Goal: Task Accomplishment & Management: Use online tool/utility

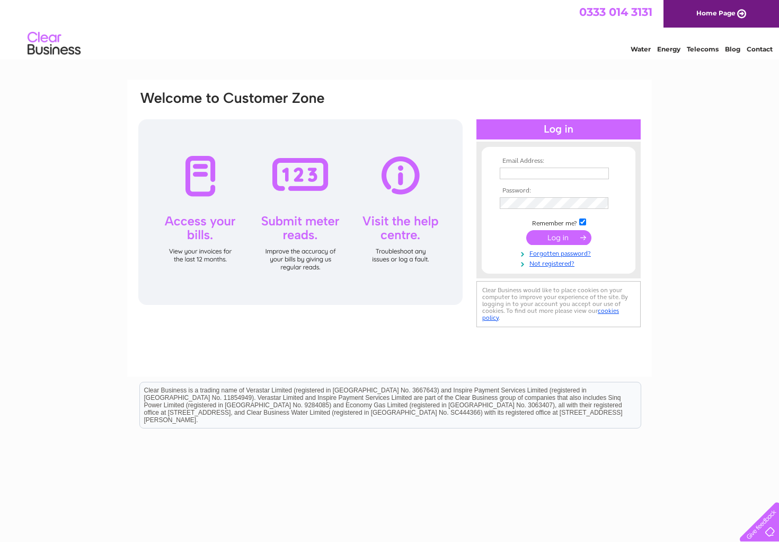
type input "[PERSON_NAME][EMAIL_ADDRESS][PERSON_NAME][DOMAIN_NAME]"
click at [569, 237] on input "submit" at bounding box center [558, 237] width 65 height 15
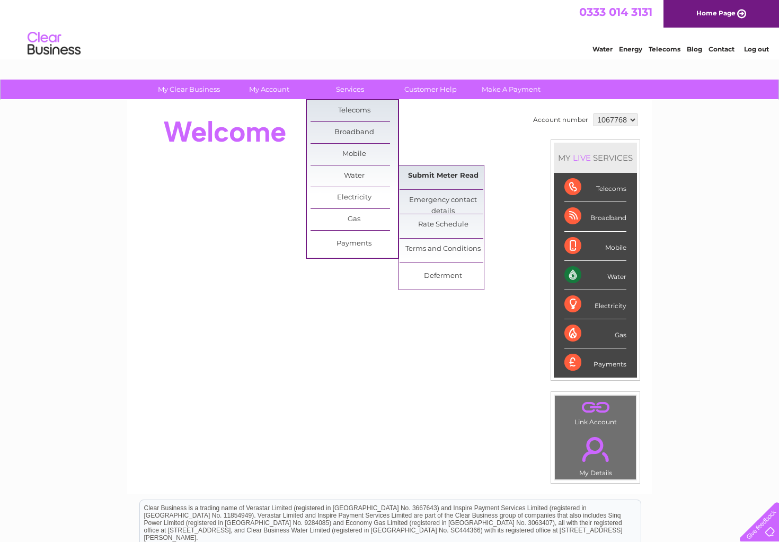
click at [425, 177] on link "Submit Meter Read" at bounding box center [443, 175] width 87 height 21
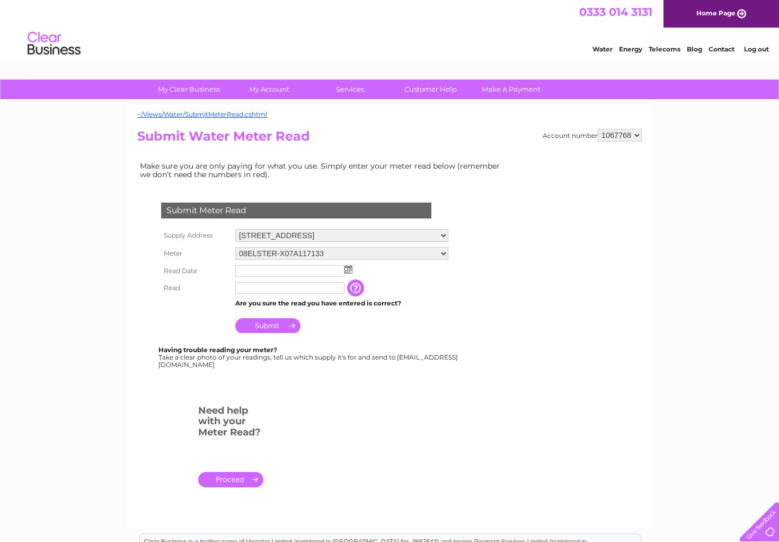
click at [347, 267] on img at bounding box center [349, 269] width 8 height 8
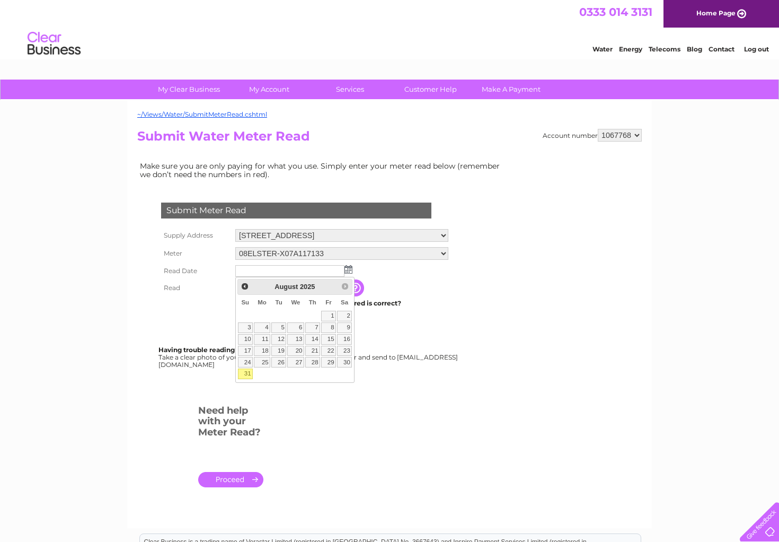
click at [246, 375] on link "31" at bounding box center [245, 373] width 15 height 11
type input "2025/08/31"
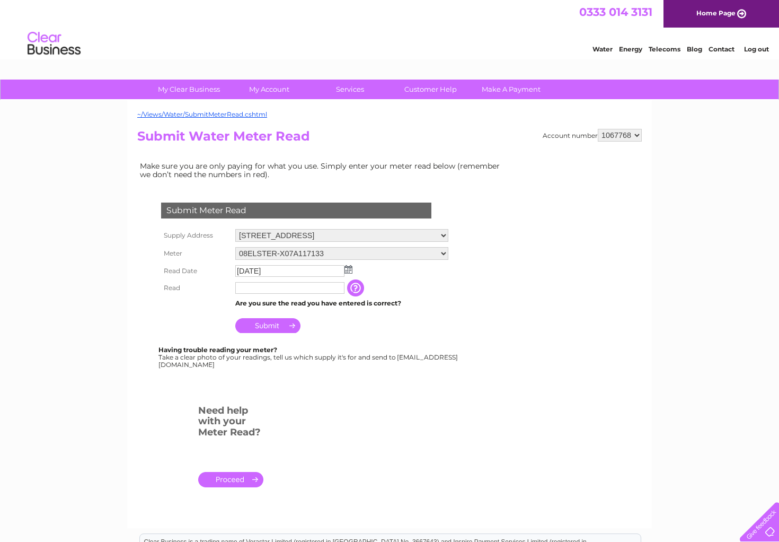
click at [287, 289] on input "text" at bounding box center [289, 288] width 109 height 12
type input "0633"
click at [273, 329] on input "Submit" at bounding box center [267, 326] width 65 height 15
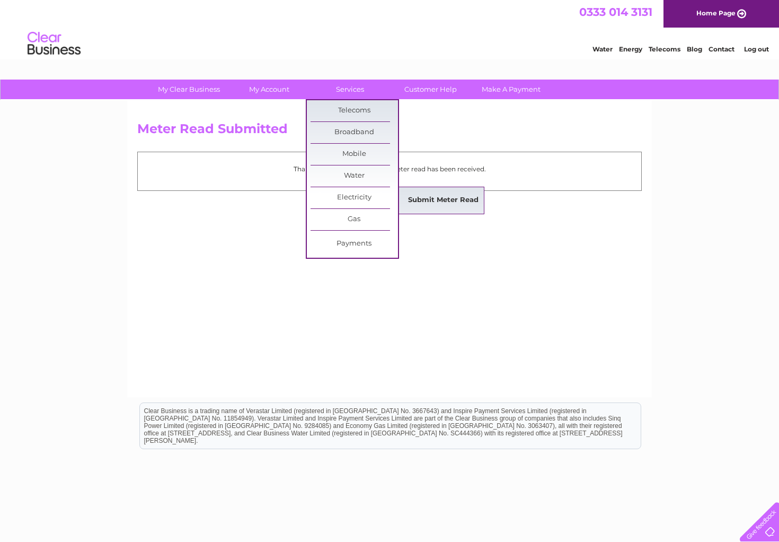
click at [423, 200] on link "Submit Meter Read" at bounding box center [443, 200] width 87 height 21
